Goal: Transaction & Acquisition: Purchase product/service

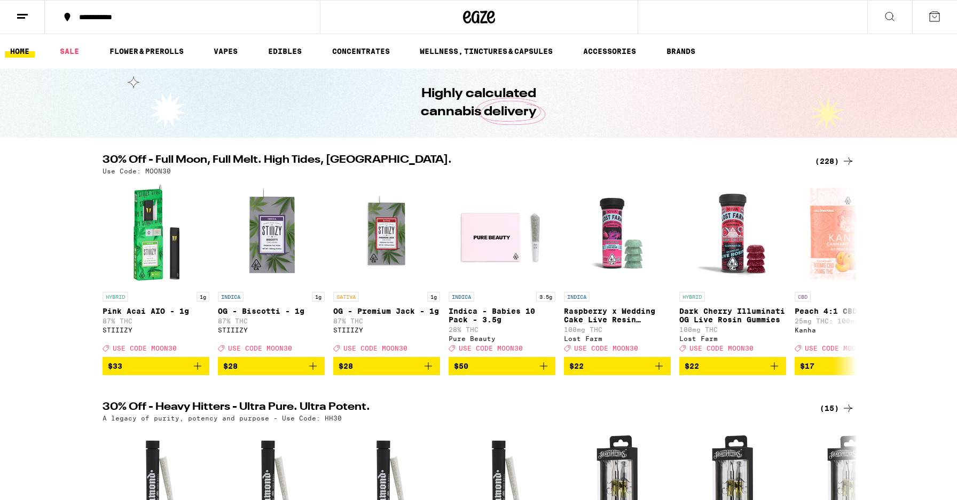
click at [829, 159] on div "(228)" at bounding box center [834, 161] width 39 height 13
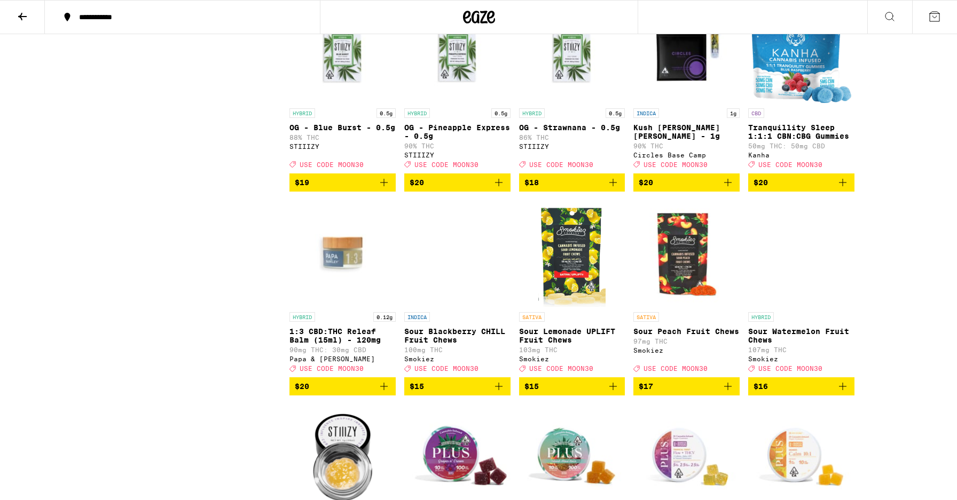
scroll to position [4414, 0]
